Goal: Navigation & Orientation: Find specific page/section

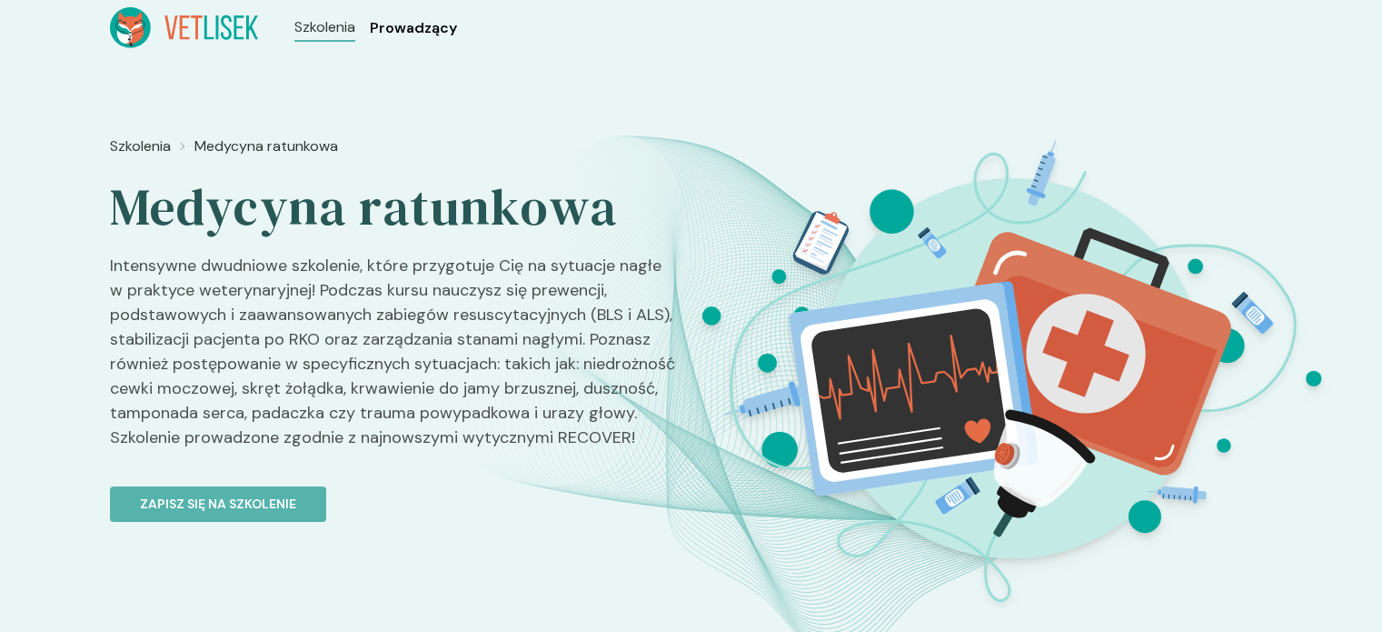
click at [412, 25] on span "Prowadzący" at bounding box center [413, 28] width 87 height 22
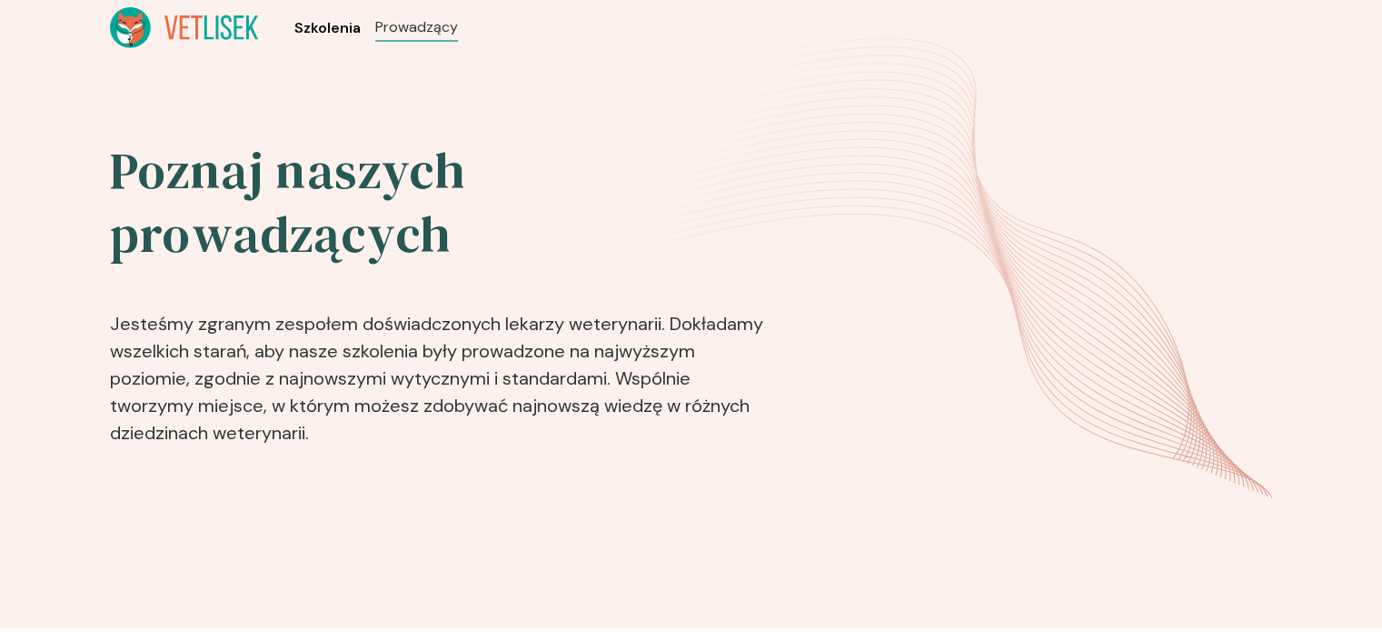
click at [325, 24] on span "Szkolenia" at bounding box center [327, 28] width 66 height 22
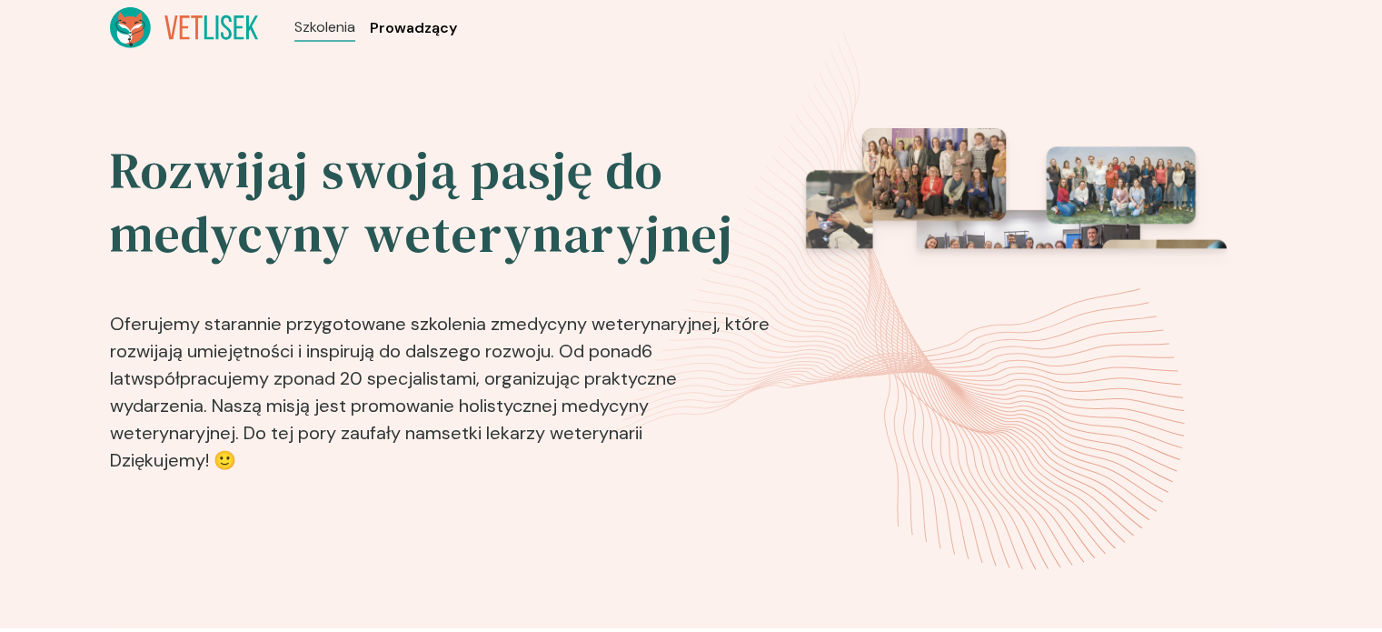
click at [414, 25] on span "Prowadzący" at bounding box center [413, 28] width 87 height 22
